Goal: Task Accomplishment & Management: Manage account settings

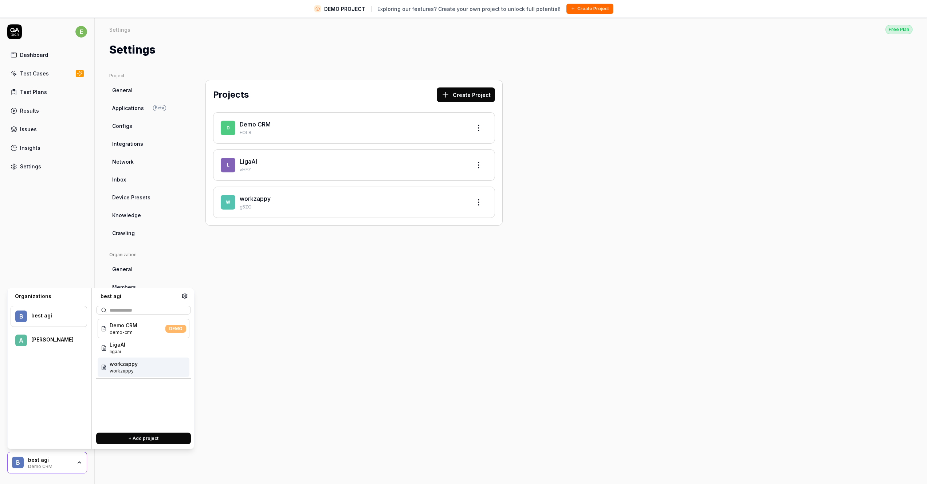
click at [263, 369] on div "Projects Create Project D Demo CRM FOL8 L LigaAI vHFZ w workzappy g5ZO" at bounding box center [354, 279] width 326 height 414
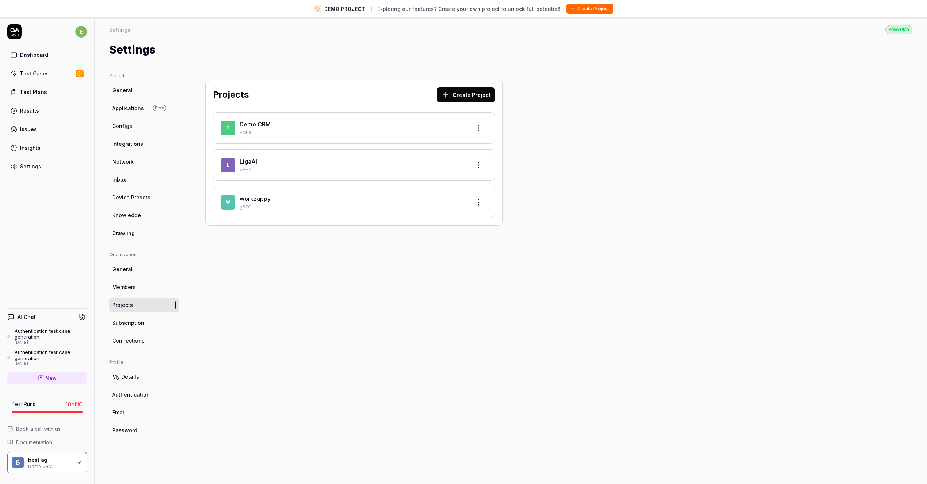
click at [126, 380] on link "My Details" at bounding box center [144, 376] width 70 height 13
click at [127, 396] on span "Authentication" at bounding box center [131, 394] width 38 height 8
click at [140, 326] on span "Subscription" at bounding box center [128, 323] width 32 height 8
click at [131, 377] on span "My Details" at bounding box center [125, 377] width 27 height 8
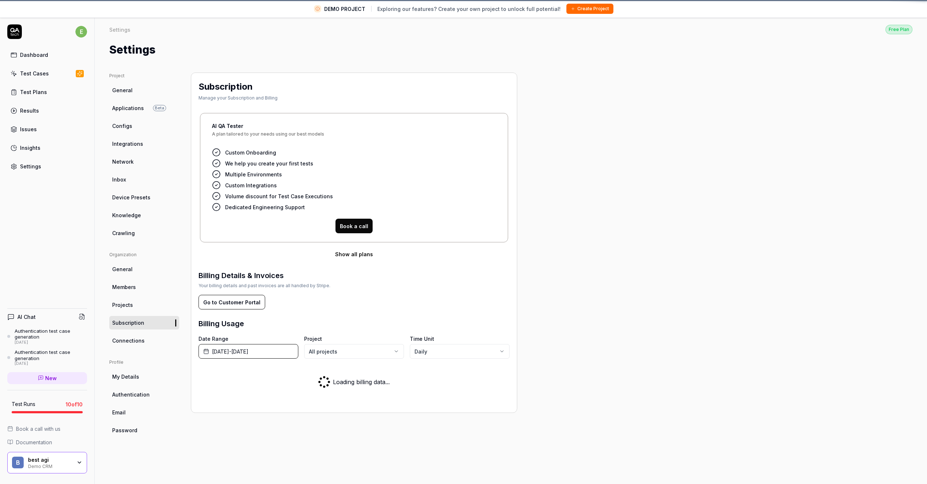
click at [130, 397] on span "Authentication" at bounding box center [131, 394] width 38 height 8
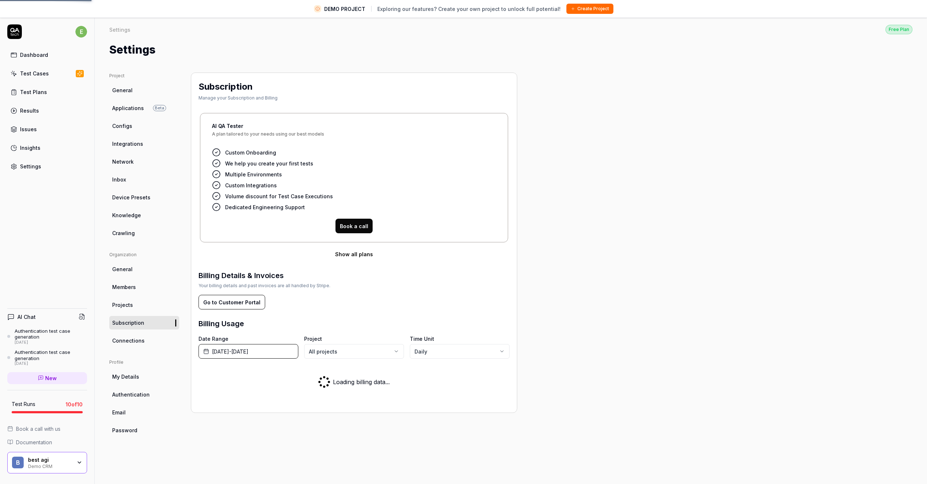
click at [127, 423] on link "Password" at bounding box center [144, 429] width 70 height 13
click at [129, 406] on link "Email" at bounding box center [144, 411] width 70 height 13
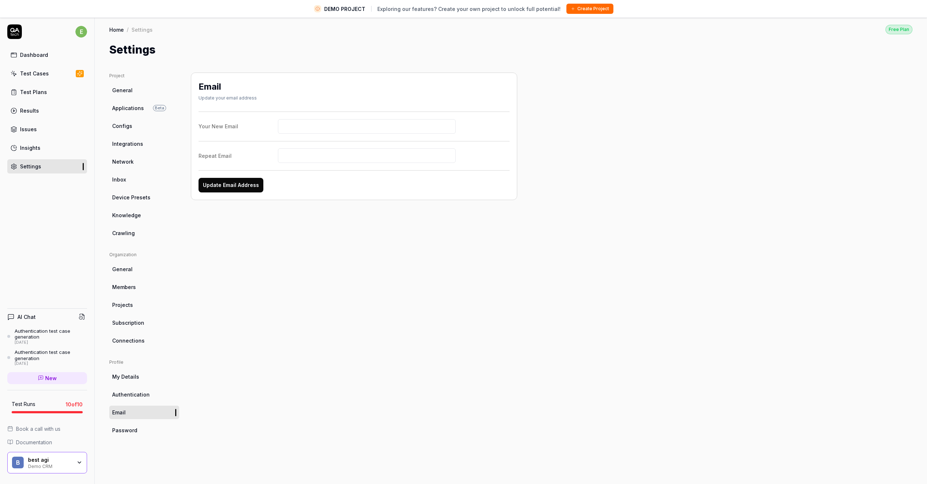
click at [132, 399] on link "Authentication" at bounding box center [144, 393] width 70 height 13
click at [121, 428] on span "Password" at bounding box center [124, 430] width 25 height 8
click at [41, 458] on div "best agi" at bounding box center [50, 459] width 44 height 7
click at [71, 225] on div "e Dashboard Test Cases Test Plans Results Issues Insights Settings AI Chat Auth…" at bounding box center [47, 259] width 95 height 484
click at [34, 56] on div "Dashboard" at bounding box center [34, 55] width 28 height 8
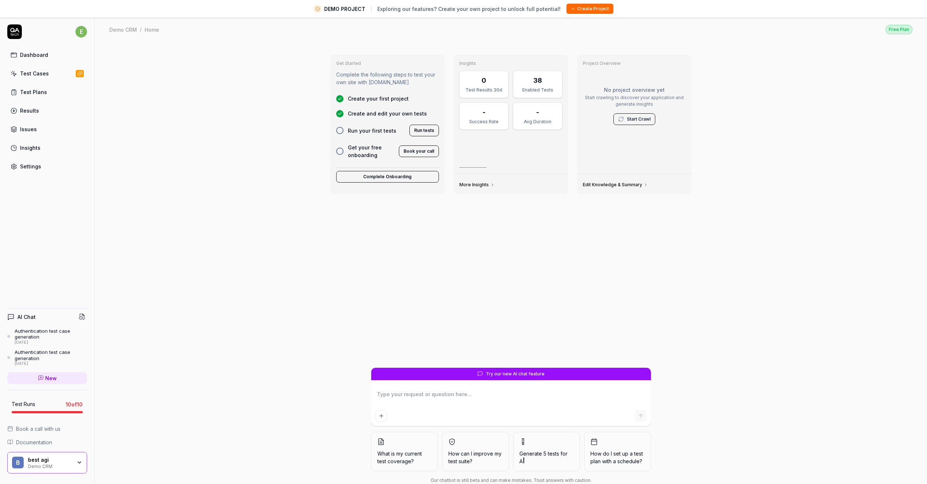
click at [49, 455] on div "b best agi Demo CRM" at bounding box center [47, 463] width 80 height 22
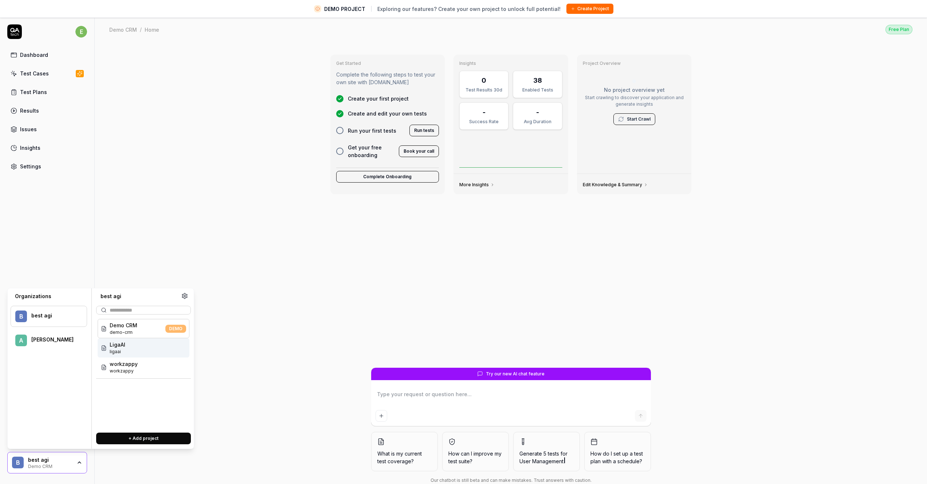
click at [476, 38] on div "Demo CRM / Home Free Plan Demo CRM / Home Free Plan" at bounding box center [511, 29] width 832 height 24
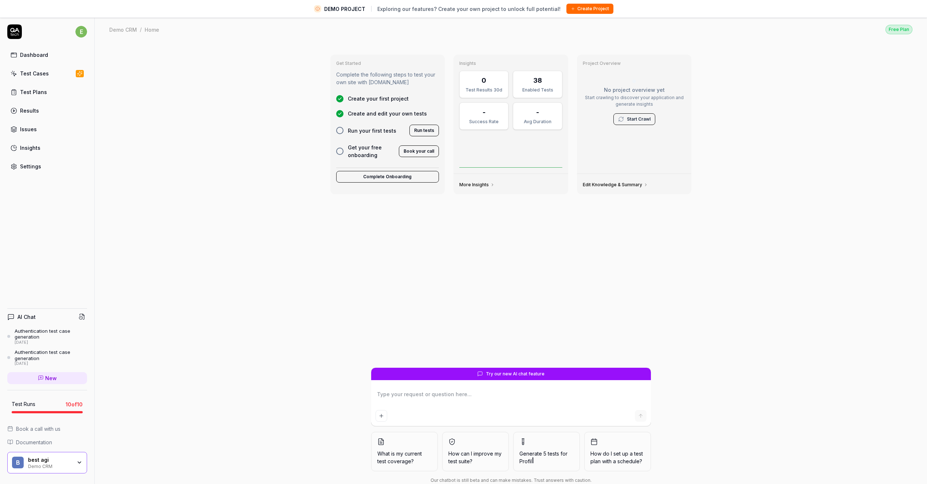
type textarea "*"
